Goal: Information Seeking & Learning: Understand process/instructions

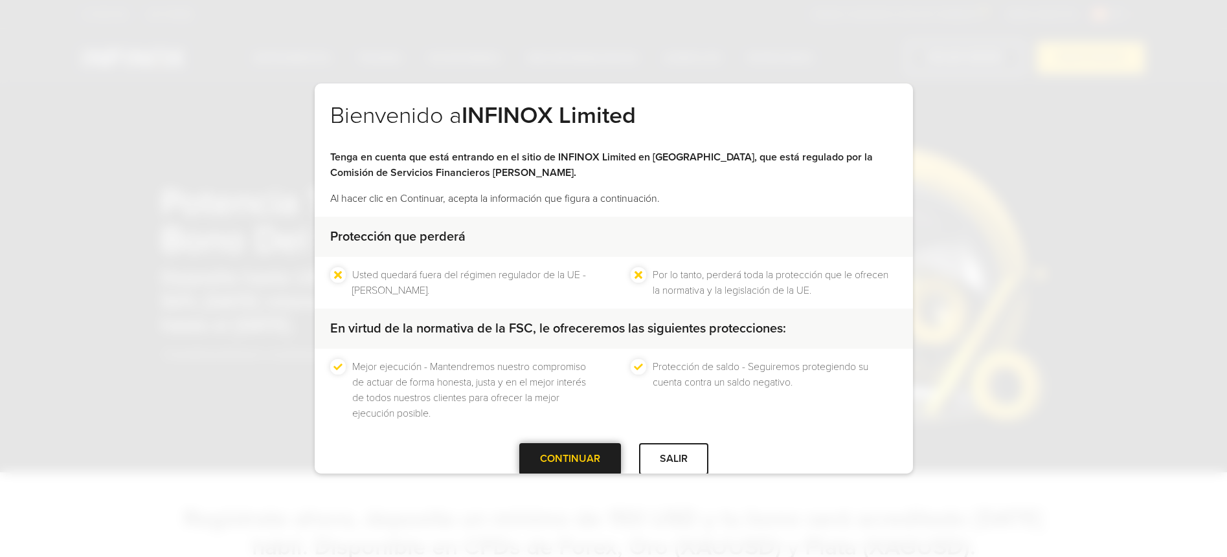
click at [570, 460] on div at bounding box center [570, 460] width 0 height 0
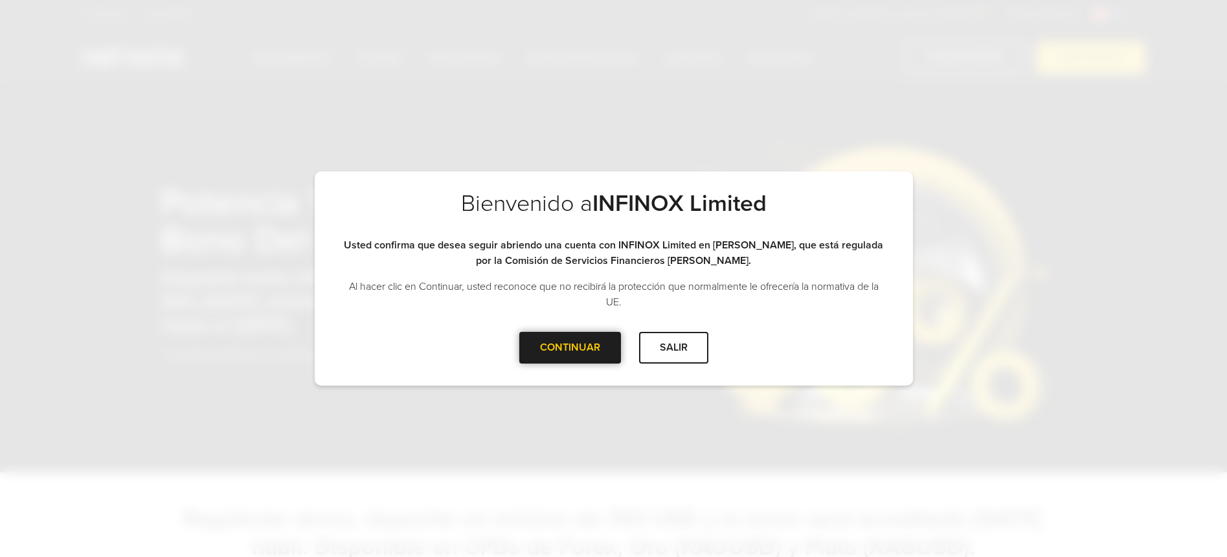
click at [589, 339] on div "CONTINUAR" at bounding box center [570, 348] width 102 height 32
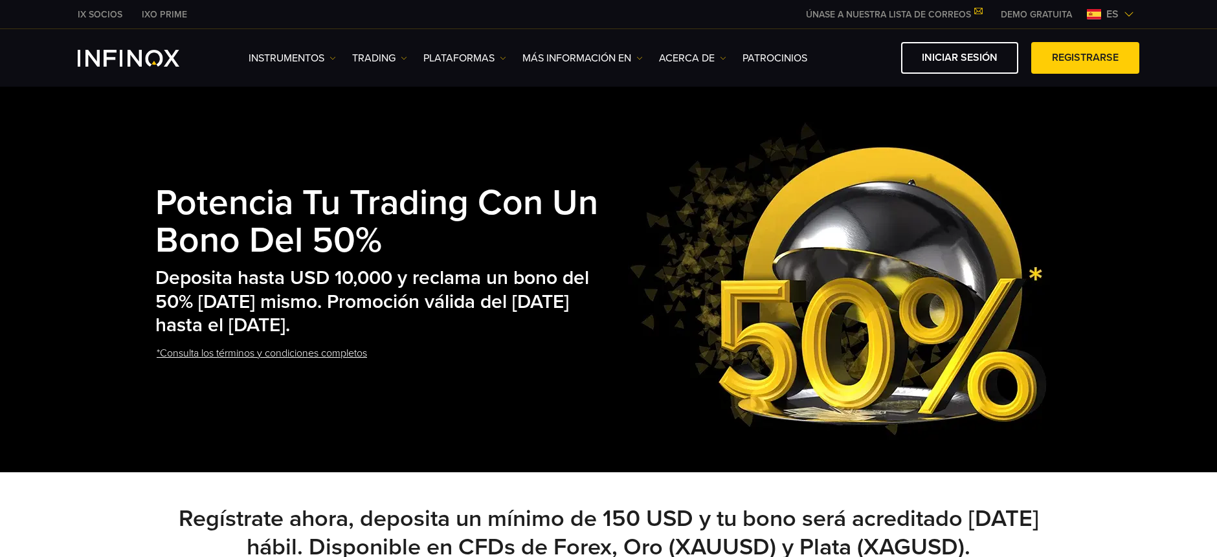
click at [304, 350] on link "*Consulta los términos y condiciones completos" at bounding box center [261, 354] width 213 height 32
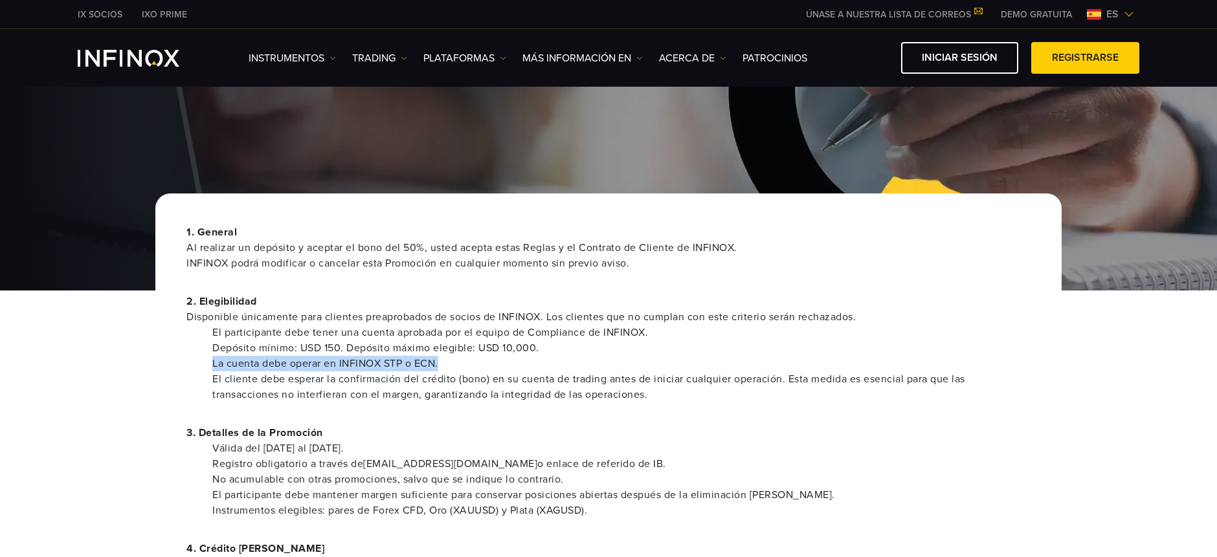
drag, startPoint x: 205, startPoint y: 364, endPoint x: 454, endPoint y: 369, distance: 249.3
click at [459, 368] on ul "El participante debe tener una cuenta aprobada por el equipo de Compliance de I…" at bounding box center [608, 364] width 844 height 78
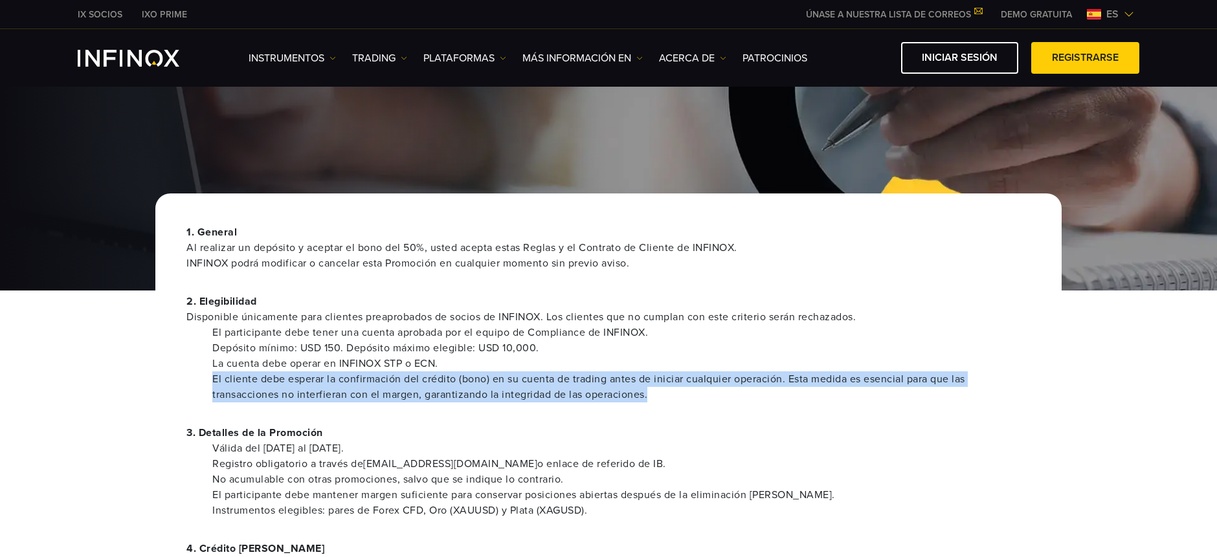
drag, startPoint x: 201, startPoint y: 377, endPoint x: 673, endPoint y: 394, distance: 472.3
click at [673, 394] on ul "El participante debe tener una cuenta aprobada por el equipo de Compliance de I…" at bounding box center [608, 364] width 844 height 78
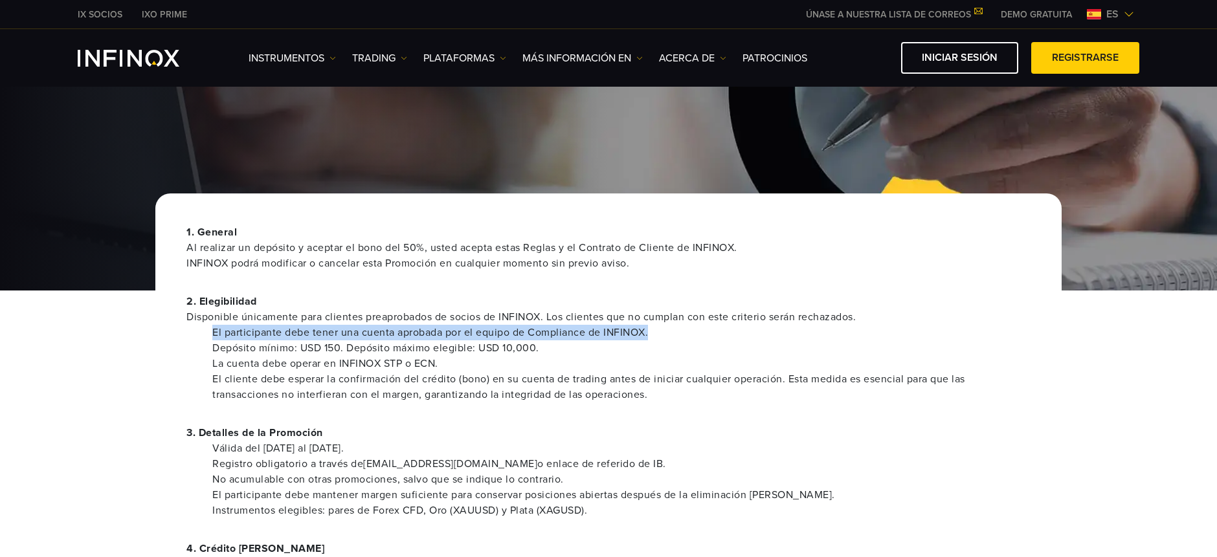
drag, startPoint x: 192, startPoint y: 333, endPoint x: 652, endPoint y: 334, distance: 459.7
click at [652, 333] on ul "El participante debe tener una cuenta aprobada por el equipo de Compliance de I…" at bounding box center [608, 364] width 844 height 78
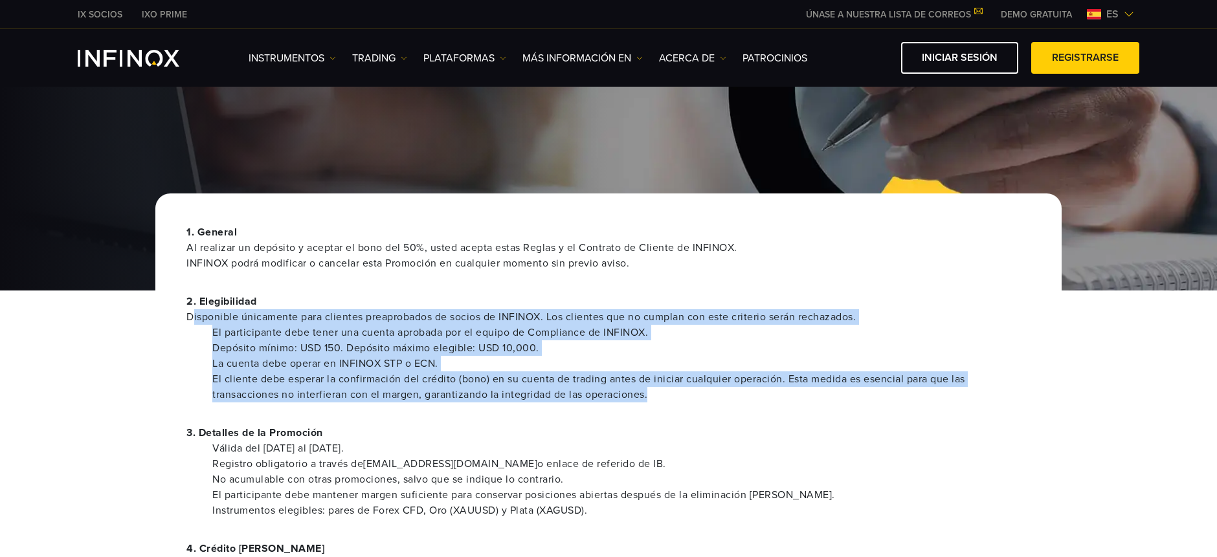
drag, startPoint x: 249, startPoint y: 316, endPoint x: 872, endPoint y: 402, distance: 628.7
click at [872, 402] on div "2. Elegibilidad Disponible únicamente para clientes preaprobados de socios de I…" at bounding box center [608, 348] width 844 height 109
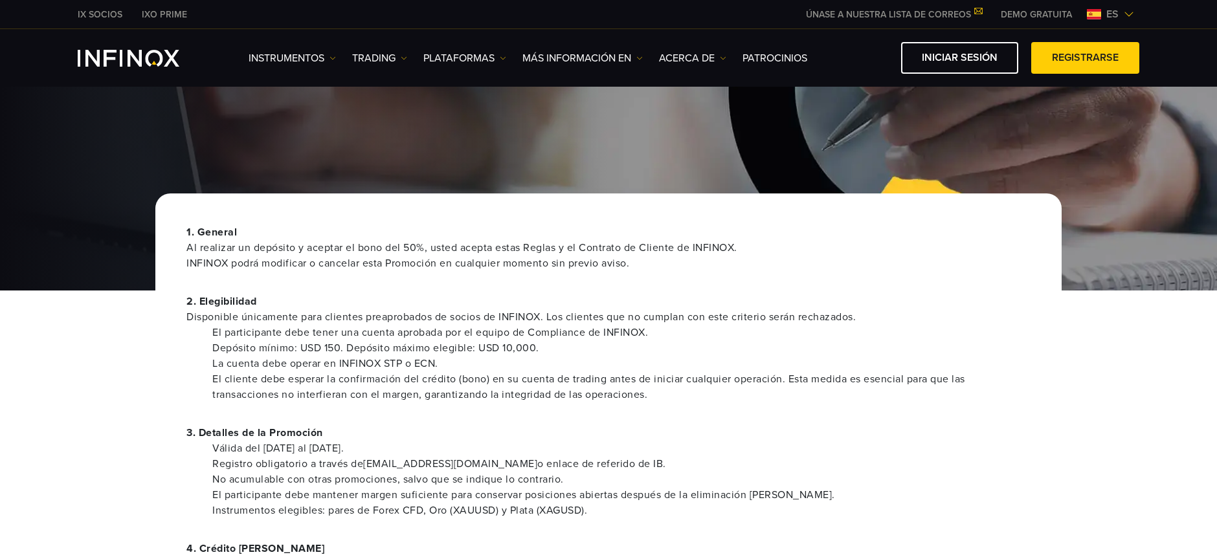
click at [214, 381] on ul "El participante debe tener una cuenta aprobada por el equipo de Compliance de I…" at bounding box center [608, 364] width 844 height 78
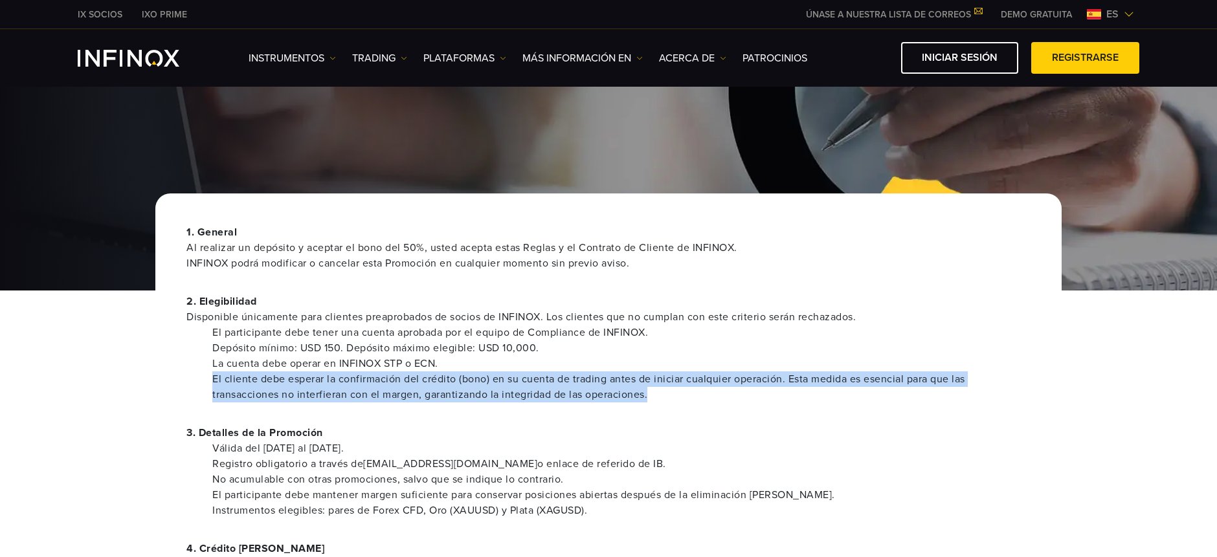
drag, startPoint x: 252, startPoint y: 377, endPoint x: 748, endPoint y: 392, distance: 496.2
click at [748, 392] on ul "El participante debe tener una cuenta aprobada por el equipo de Compliance de I…" at bounding box center [608, 364] width 844 height 78
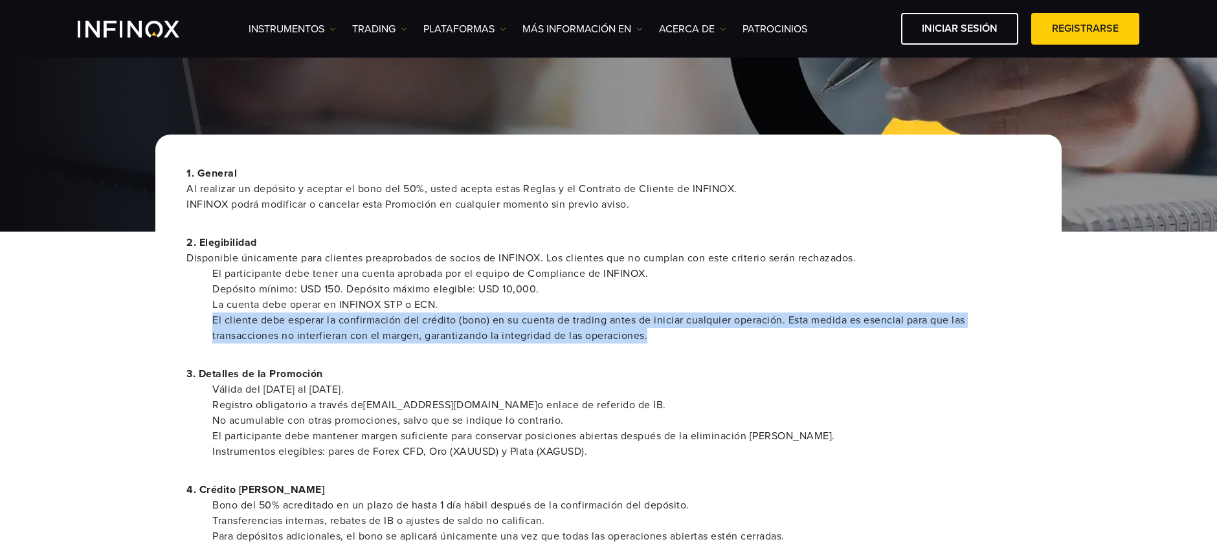
scroll to position [70, 0]
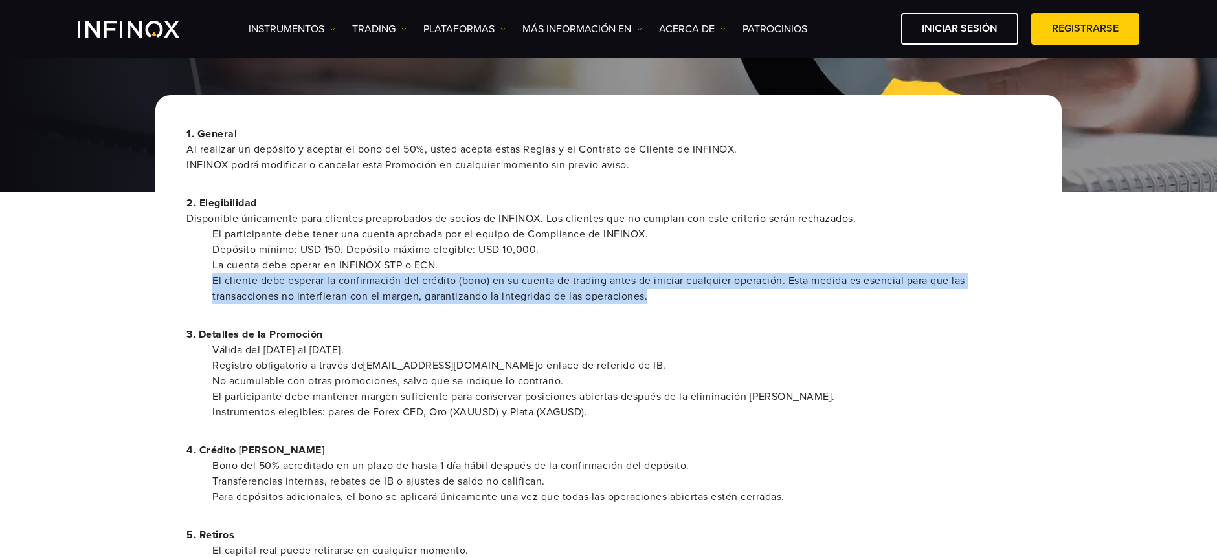
drag, startPoint x: 178, startPoint y: 344, endPoint x: 401, endPoint y: 371, distance: 224.4
click at [509, 349] on div "1. General Al realizar un depósito y aceptar el bono del 50%, usted acepta esta…" at bounding box center [608, 506] width 906 height 823
drag, startPoint x: 210, startPoint y: 367, endPoint x: 647, endPoint y: 366, distance: 436.4
click at [647, 366] on ul "Válida del 22 de septiembre al 30 de diciembre de 2025. Registro obligatorio a …" at bounding box center [608, 381] width 844 height 78
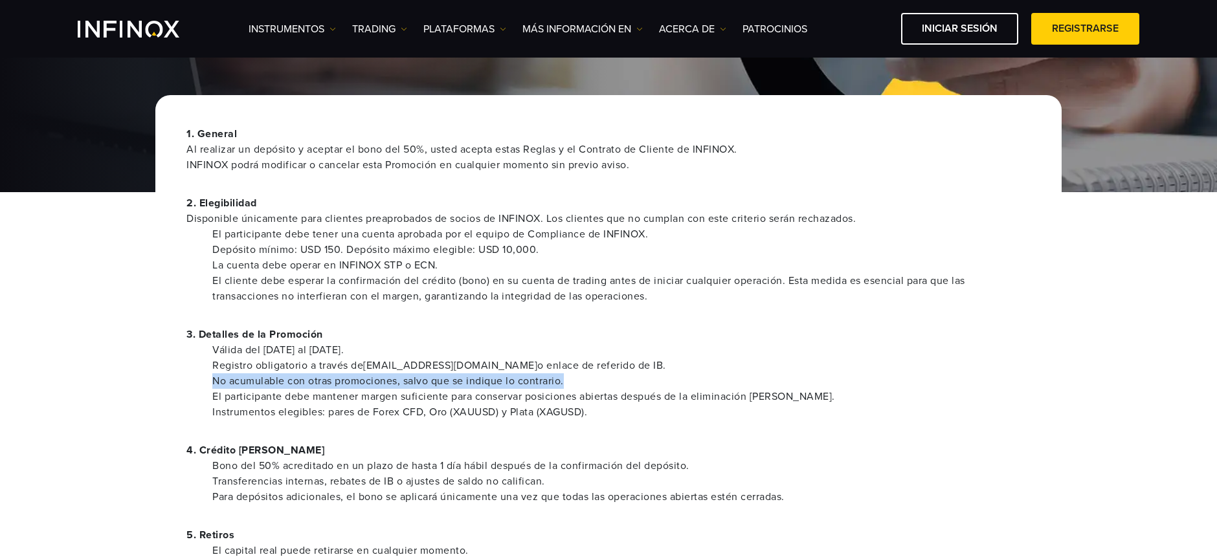
drag, startPoint x: 177, startPoint y: 383, endPoint x: 574, endPoint y: 382, distance: 396.9
click at [574, 382] on div "1. General Al realizar un depósito y aceptar el bono del 50%, usted acepta esta…" at bounding box center [608, 506] width 906 height 823
click at [313, 394] on li "El participante debe mantener margen suficiente para conservar posiciones abier…" at bounding box center [621, 397] width 818 height 16
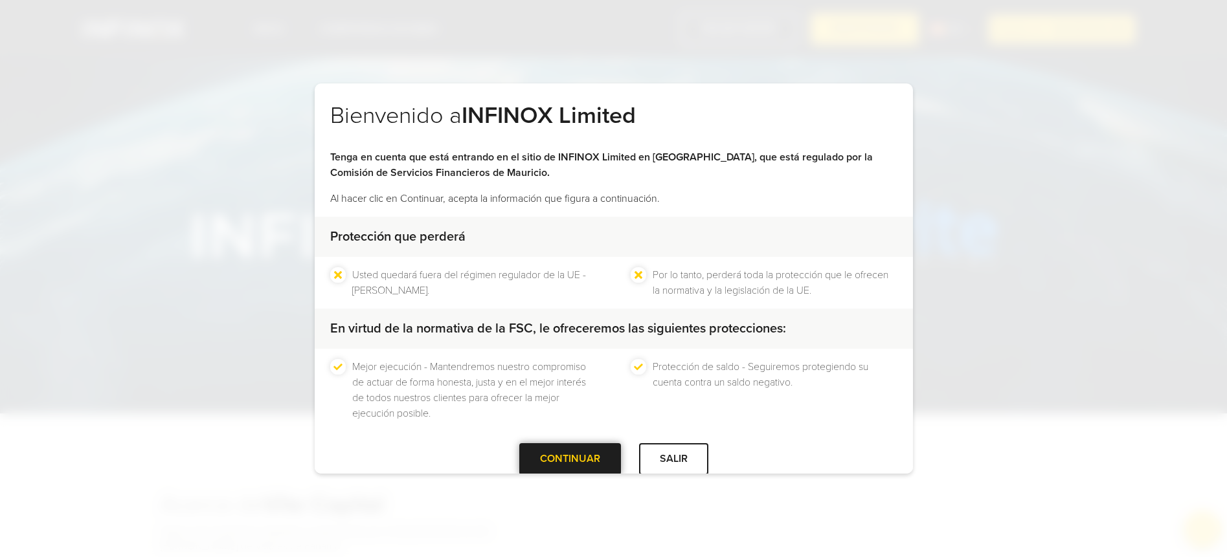
click at [570, 460] on div at bounding box center [570, 460] width 0 height 0
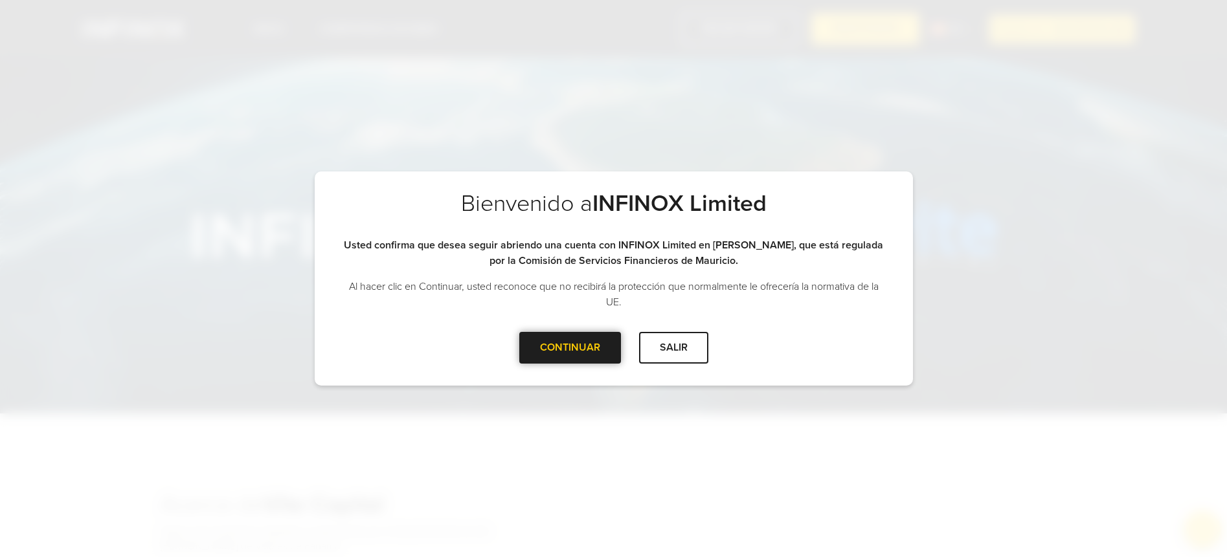
click at [530, 344] on div "CONTINUAR" at bounding box center [570, 348] width 102 height 32
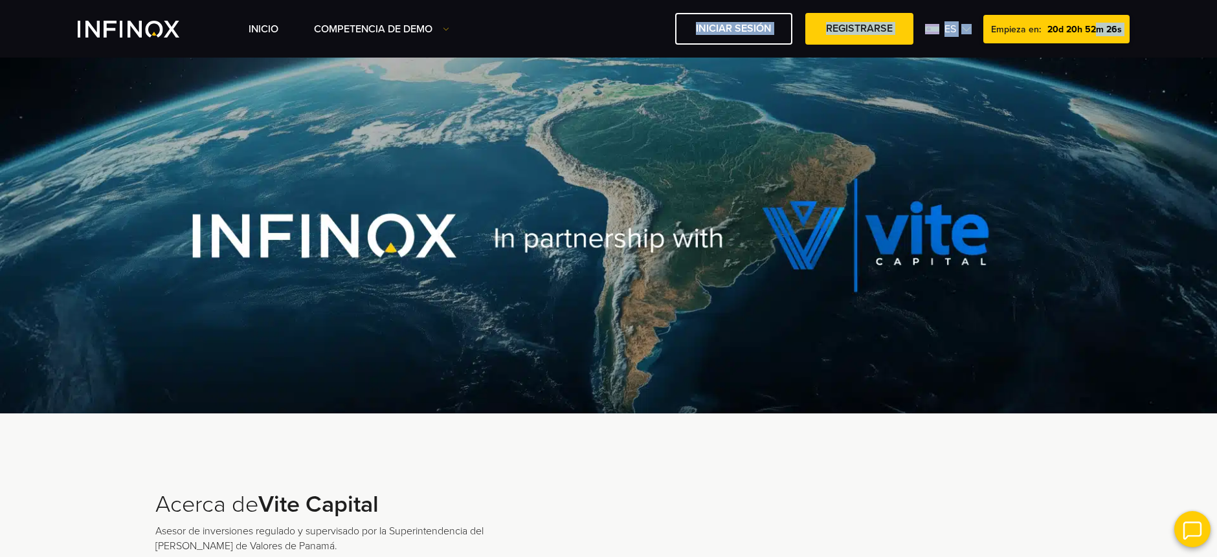
drag, startPoint x: 986, startPoint y: 25, endPoint x: 1085, endPoint y: 52, distance: 102.9
click at [1092, 34] on div "INICIO Competencia de Demo Participar Empieza en: es English" at bounding box center [694, 29] width 891 height 32
drag, startPoint x: 1047, startPoint y: 159, endPoint x: 1042, endPoint y: 140, distance: 20.1
click at [1047, 159] on div at bounding box center [608, 236] width 932 height 356
